Goal: Information Seeking & Learning: Check status

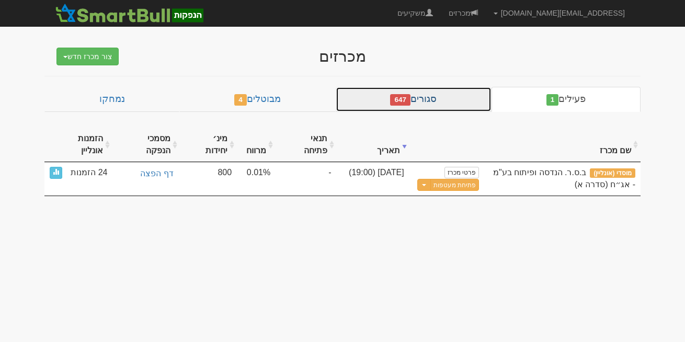
click at [434, 99] on link "סגורים 647" at bounding box center [414, 99] width 156 height 25
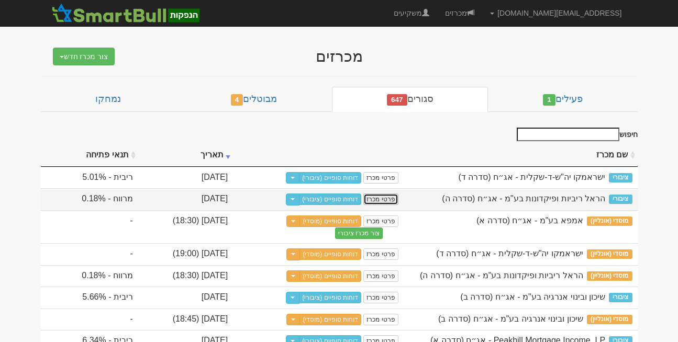
click at [398, 195] on link "פרטי מכרז" at bounding box center [380, 200] width 35 height 12
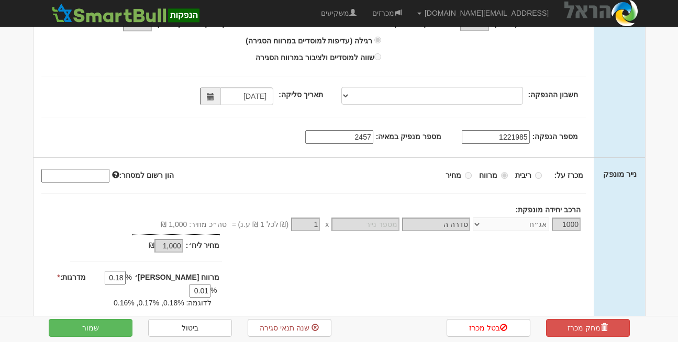
scroll to position [209, 0]
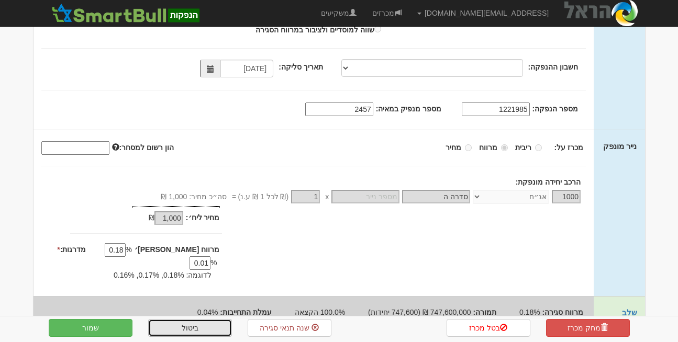
click at [183, 322] on link "ביטול" at bounding box center [190, 328] width 84 height 18
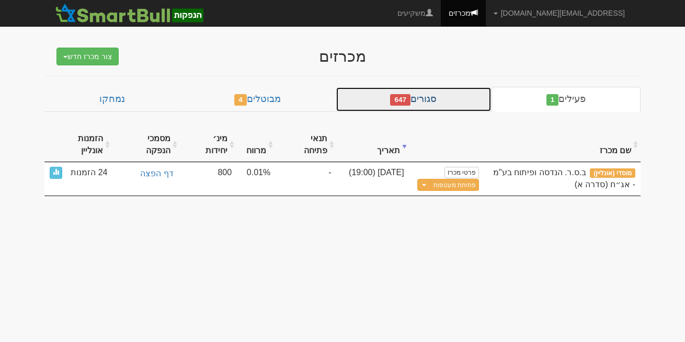
click at [435, 95] on link "סגורים 647" at bounding box center [414, 99] width 156 height 25
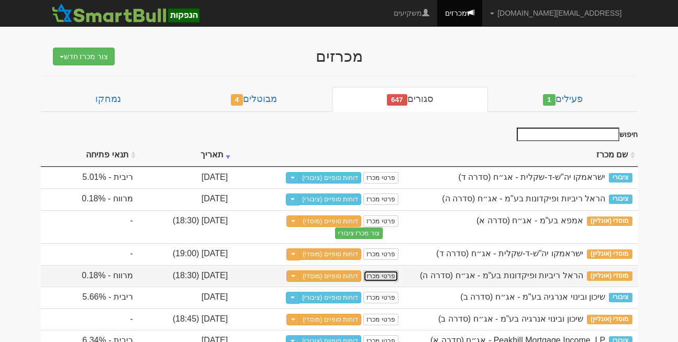
click at [398, 282] on link "פרטי מכרז" at bounding box center [380, 277] width 35 height 12
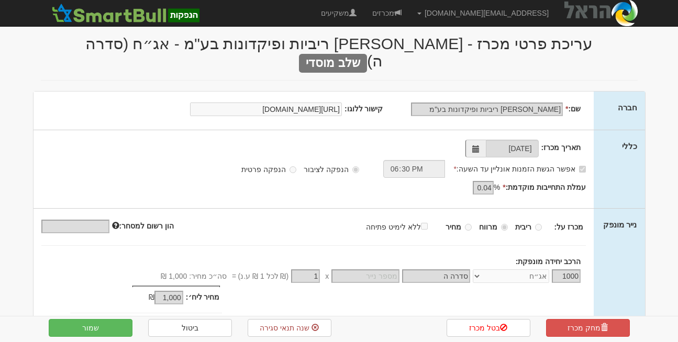
scroll to position [312, 0]
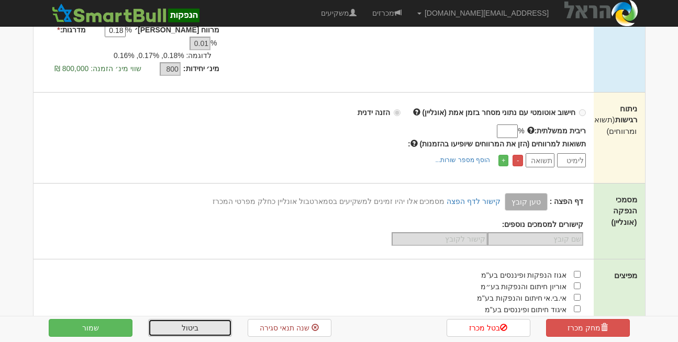
click at [162, 319] on link "ביטול" at bounding box center [190, 328] width 84 height 18
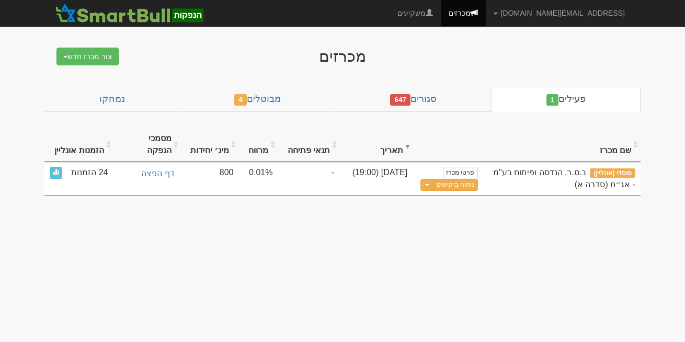
click at [683, 336] on body "rona@smartbull.co.il הגדרות חשבונות הנפקה תבניות הודעות קיבול X" at bounding box center [342, 171] width 685 height 342
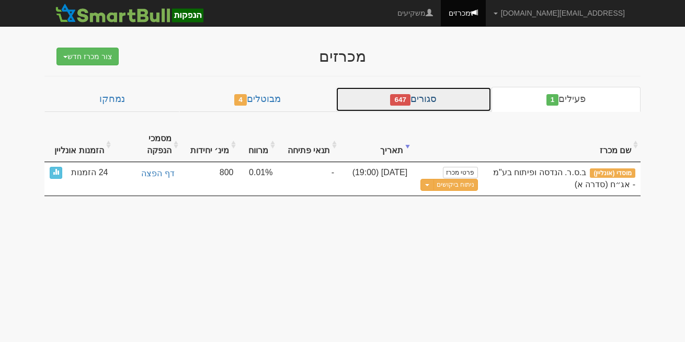
click at [437, 97] on link "סגורים 647" at bounding box center [414, 99] width 156 height 25
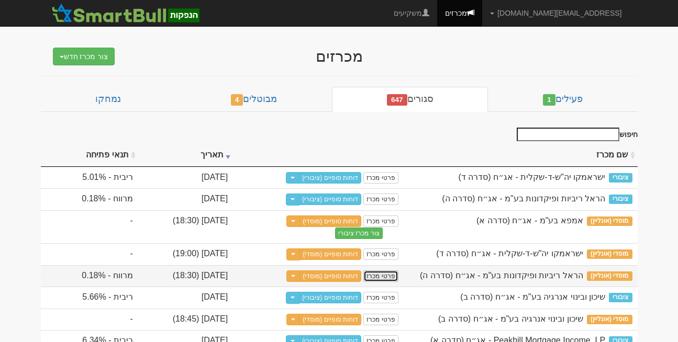
click at [398, 282] on link "פרטי מכרז" at bounding box center [380, 277] width 35 height 12
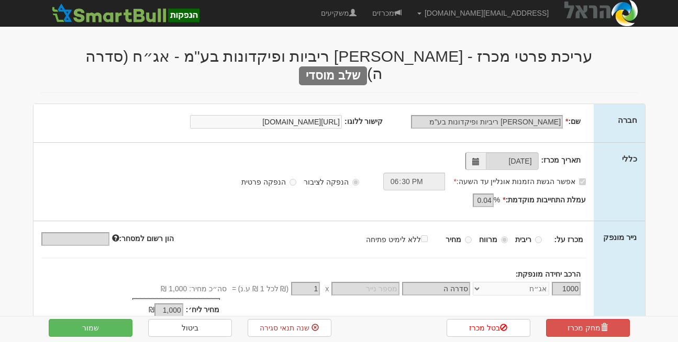
click at [168, 302] on div "מחיר מינ׳: 1,000 ₪ * 0.01 %" at bounding box center [123, 332] width 194 height 60
click at [170, 333] on link "ביטול" at bounding box center [190, 328] width 84 height 18
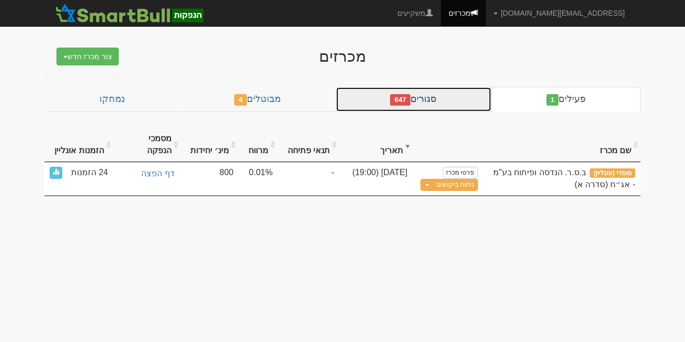
click at [457, 108] on link "סגורים 647" at bounding box center [414, 99] width 156 height 25
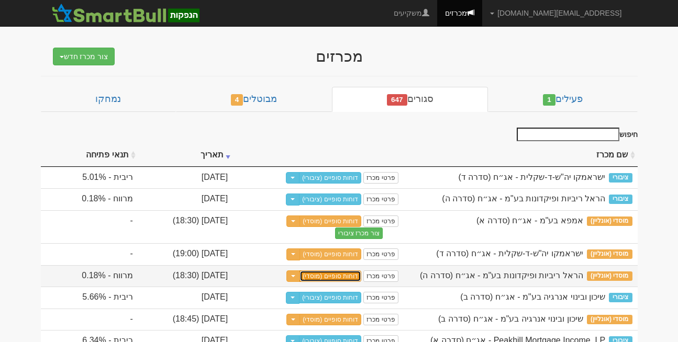
click at [361, 282] on link "דוחות סופיים (מוסדי)" at bounding box center [330, 277] width 62 height 12
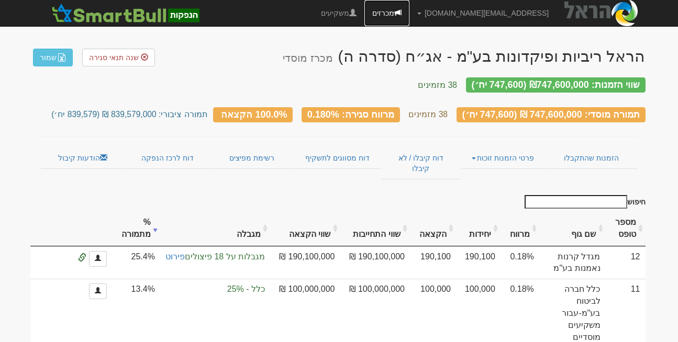
click at [409, 15] on link "מכרזים" at bounding box center [386, 13] width 45 height 26
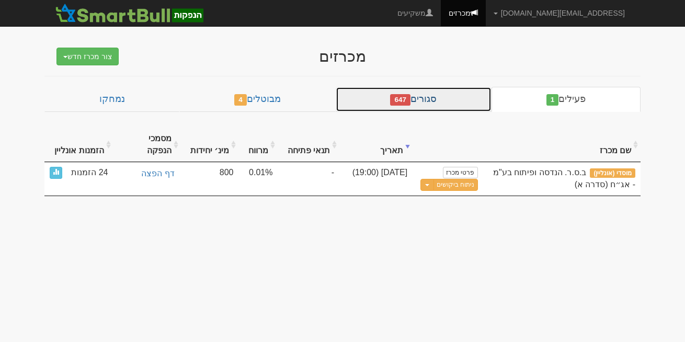
click at [445, 96] on link "סגורים 647" at bounding box center [414, 99] width 156 height 25
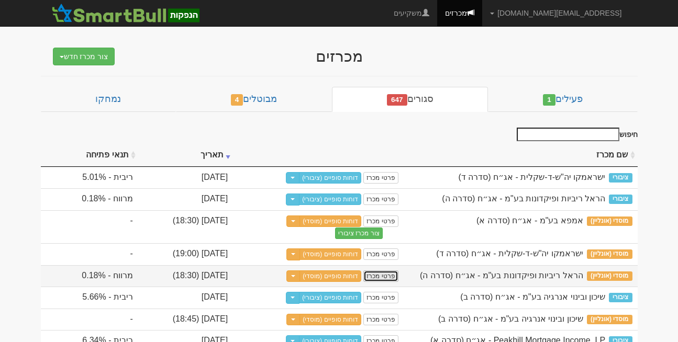
click at [398, 282] on link "פרטי מכרז" at bounding box center [380, 277] width 35 height 12
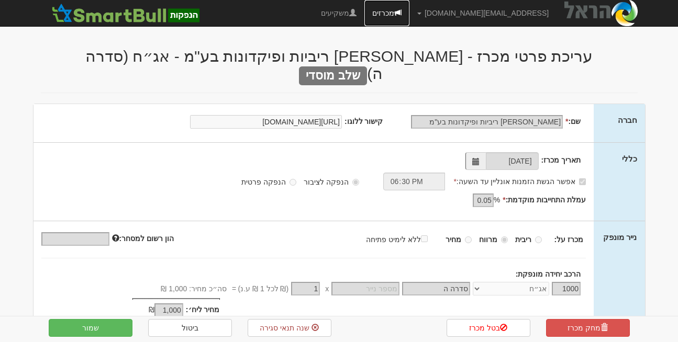
click at [409, 14] on link "מכרזים" at bounding box center [386, 13] width 45 height 26
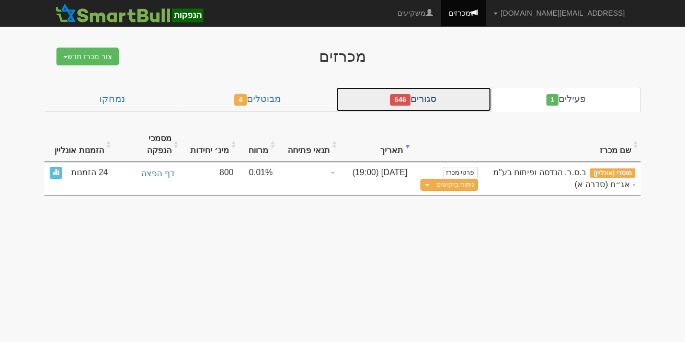
click at [459, 89] on link "סגורים 646" at bounding box center [414, 99] width 156 height 25
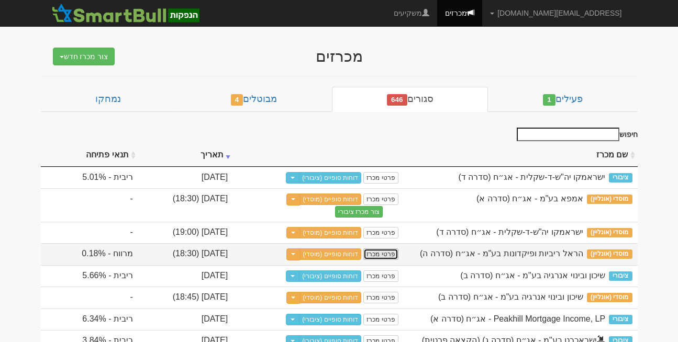
click at [398, 256] on link "פרטי מכרז" at bounding box center [380, 255] width 35 height 12
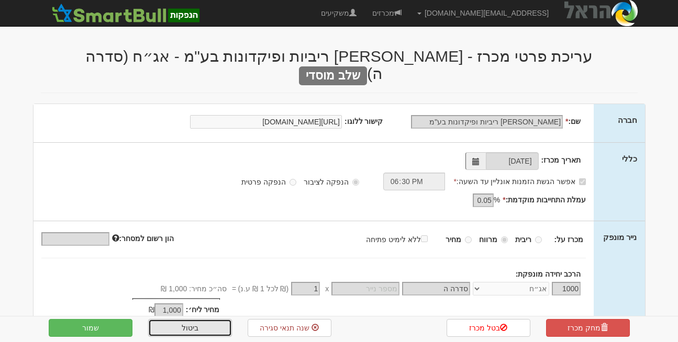
click at [182, 330] on link "ביטול" at bounding box center [190, 328] width 84 height 18
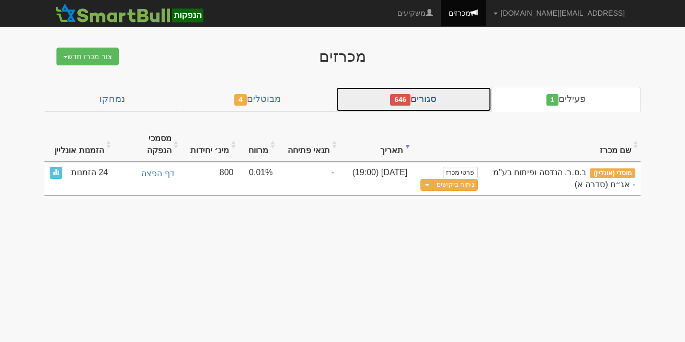
click at [414, 90] on link "סגורים 646" at bounding box center [414, 99] width 156 height 25
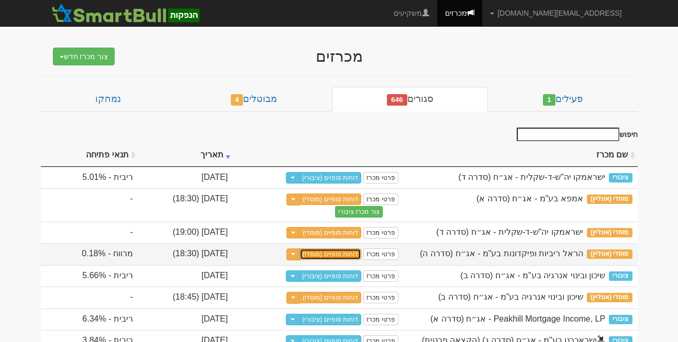
click at [361, 255] on link "דוחות סופיים (מוסדי)" at bounding box center [330, 255] width 62 height 12
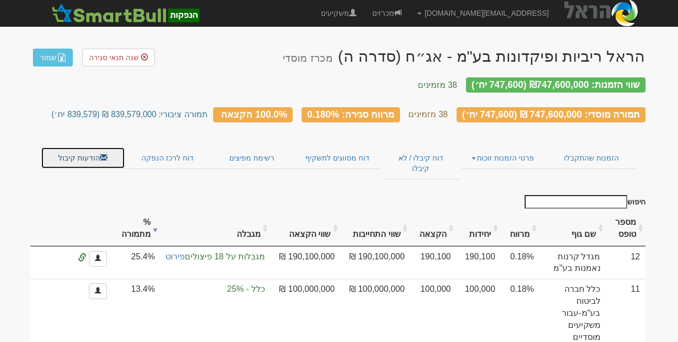
click at [74, 153] on link "הודעות קיבול" at bounding box center [83, 158] width 84 height 22
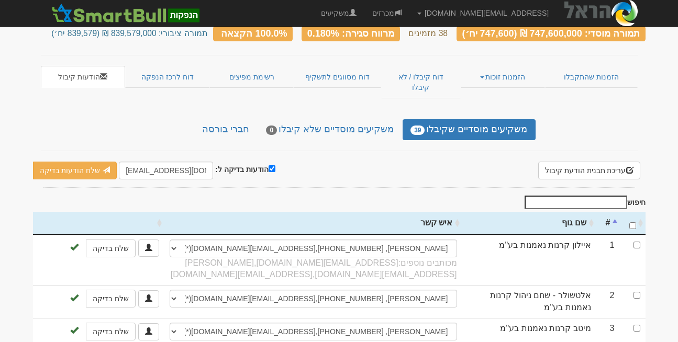
scroll to position [79, 0]
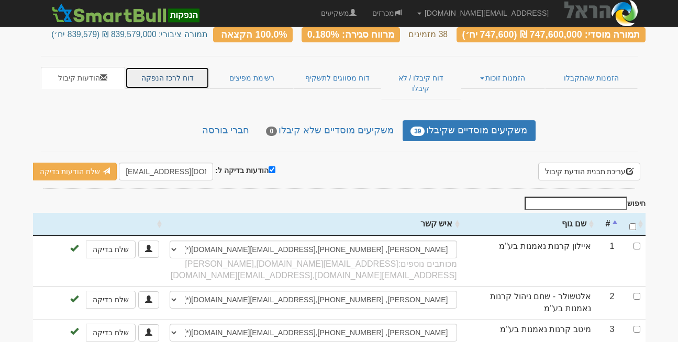
click at [155, 67] on link "דוח לרכז הנפקה" at bounding box center [167, 78] width 84 height 22
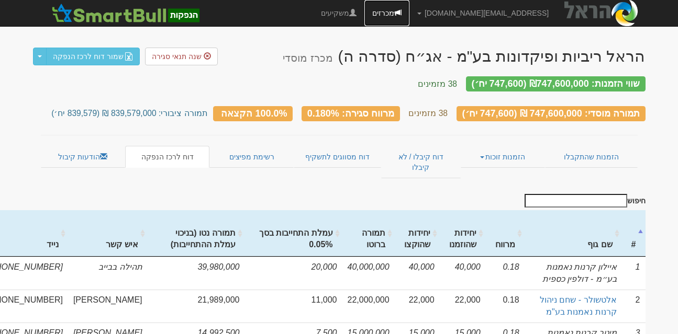
click at [409, 14] on link "מכרזים" at bounding box center [386, 13] width 45 height 26
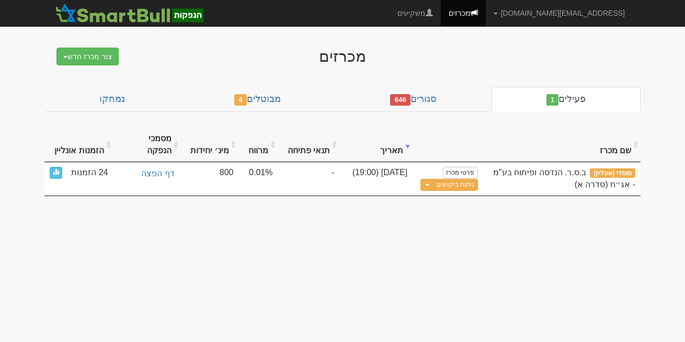
drag, startPoint x: 657, startPoint y: 160, endPoint x: 684, endPoint y: 171, distance: 29.6
click at [657, 160] on body "[EMAIL_ADDRESS][DOMAIN_NAME] הגדרות חשבונות הנפקה תבניות הודעות קיבול X" at bounding box center [342, 171] width 685 height 342
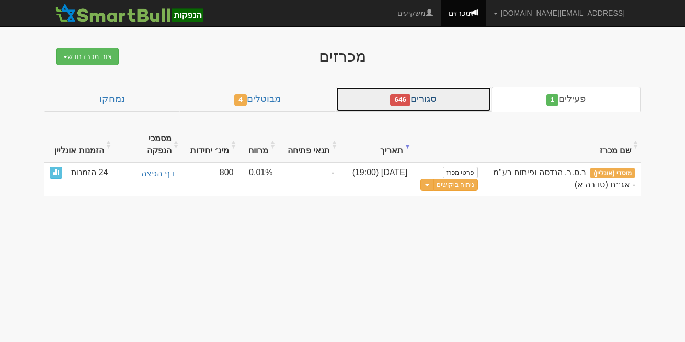
click at [443, 93] on link "סגורים 646" at bounding box center [414, 99] width 156 height 25
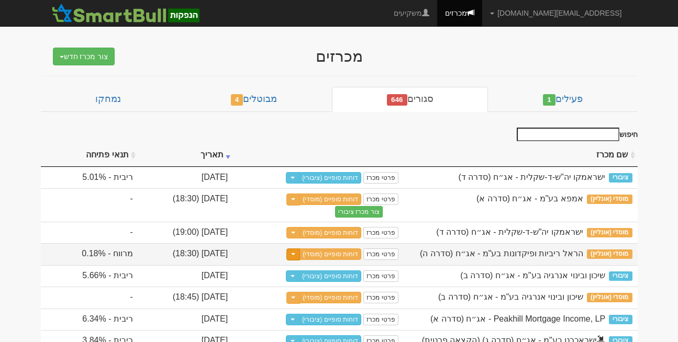
click at [300, 252] on button "Toggle Dropdown" at bounding box center [293, 255] width 14 height 12
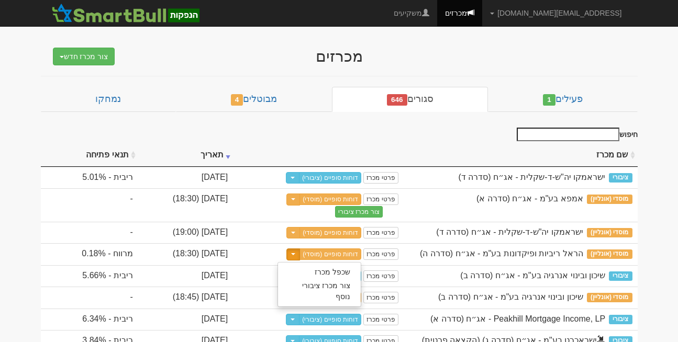
click at [612, 49] on div "מכרזים צור מכרז חדש מוסדי מוסדי מחתם אחר (ייבוא קובץ) ציבורי ללא מוסדי" at bounding box center [339, 51] width 612 height 28
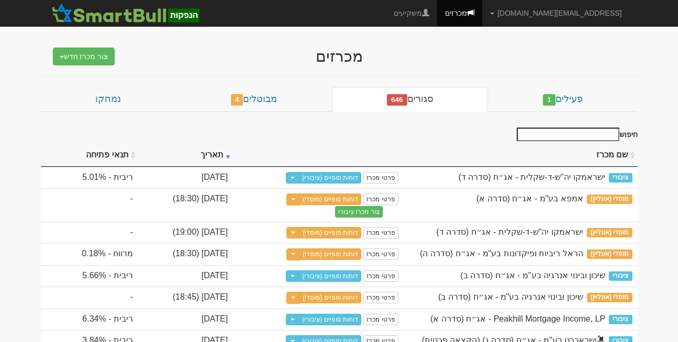
click at [607, 49] on div "מכרזים צור מכרז חדש מוסדי מוסדי מחתם אחר (ייבוא קובץ) ציבורי ללא מוסדי" at bounding box center [339, 51] width 612 height 28
